Goal: Find specific page/section: Find specific page/section

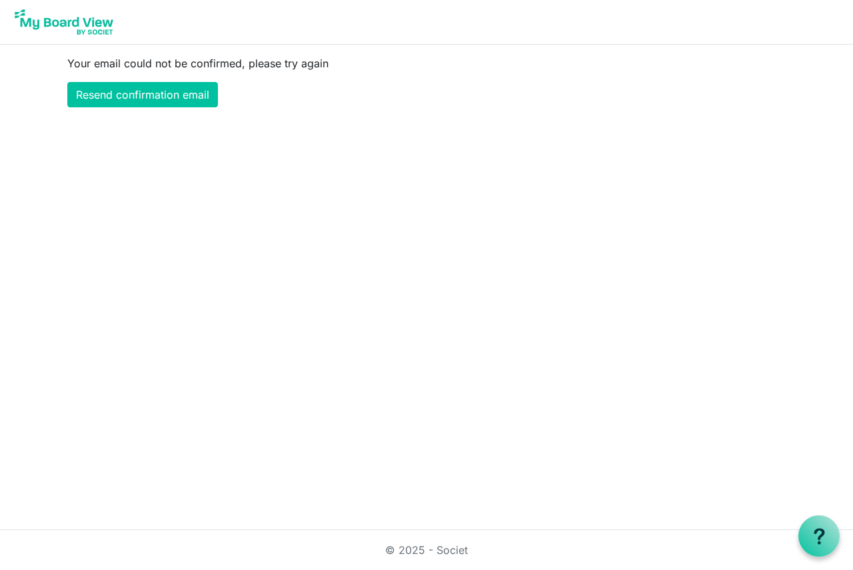
click at [93, 30] on img at bounding box center [64, 21] width 107 height 33
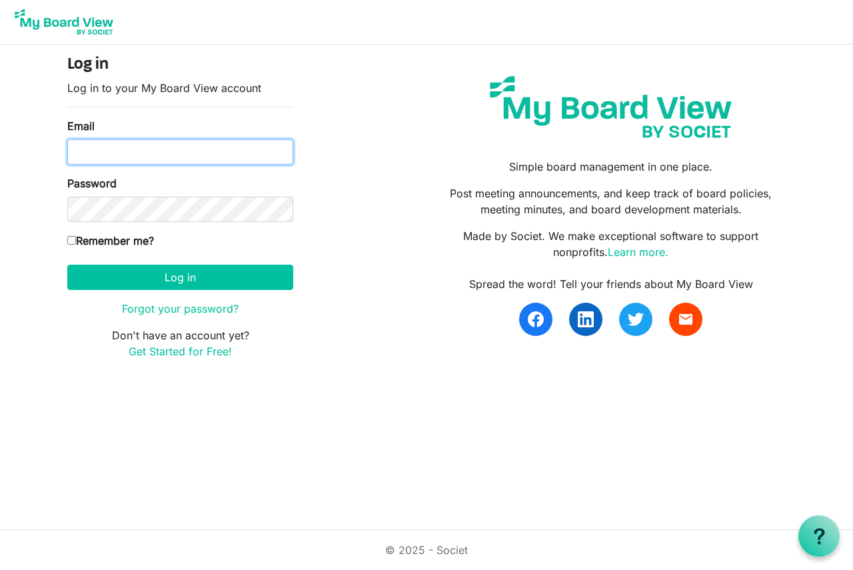
click at [133, 152] on input "Email" at bounding box center [180, 151] width 226 height 25
type input "mvir@lindabury.com"
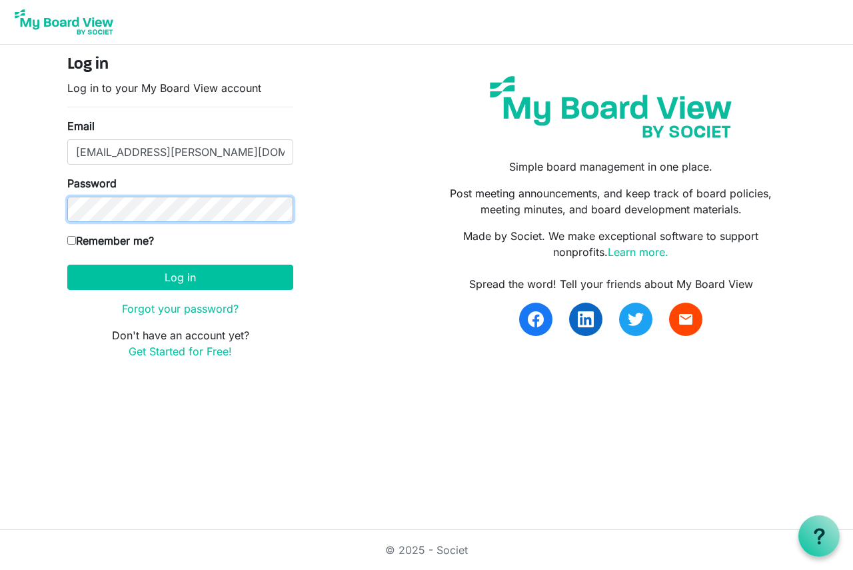
click at [67, 265] on button "Log in" at bounding box center [180, 277] width 226 height 25
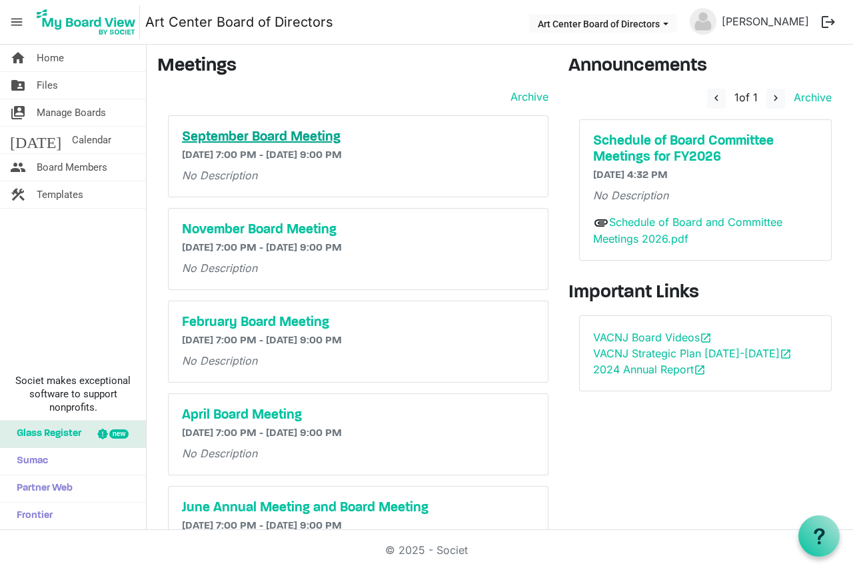
click at [256, 134] on h5 "September Board Meeting" at bounding box center [358, 137] width 353 height 16
click at [654, 220] on link "Schedule of Board and Committee Meetings 2026.pdf" at bounding box center [687, 230] width 189 height 31
